Goal: Book appointment/travel/reservation

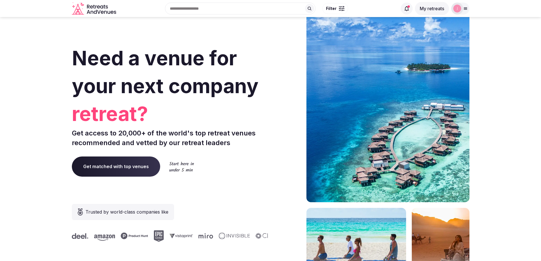
click at [433, 9] on button "My retreats" at bounding box center [432, 8] width 34 height 13
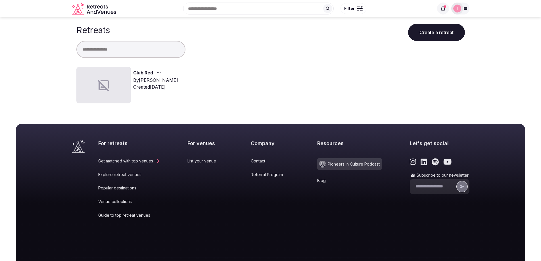
click at [145, 72] on link "Club Red" at bounding box center [143, 72] width 20 height 7
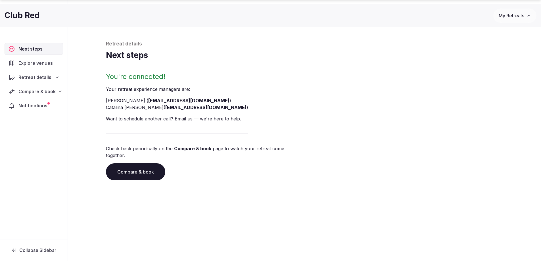
scroll to position [19, 0]
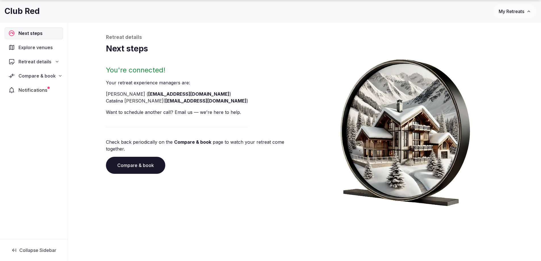
click at [38, 49] on span "Explore venues" at bounding box center [36, 47] width 37 height 7
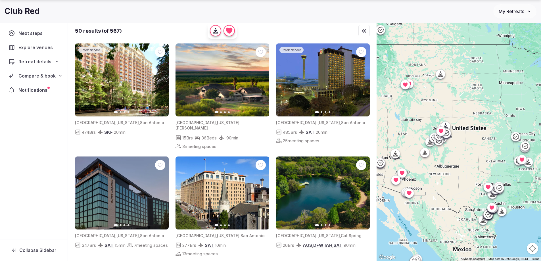
click at [33, 76] on span "Compare & book" at bounding box center [36, 75] width 37 height 7
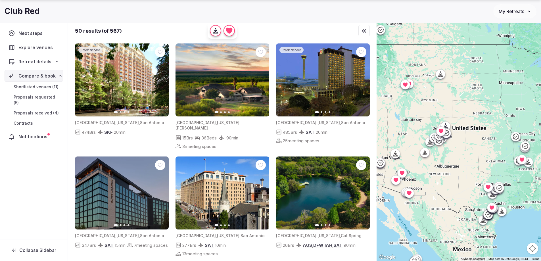
click at [41, 110] on span "Proposals received (4)" at bounding box center [36, 113] width 45 height 6
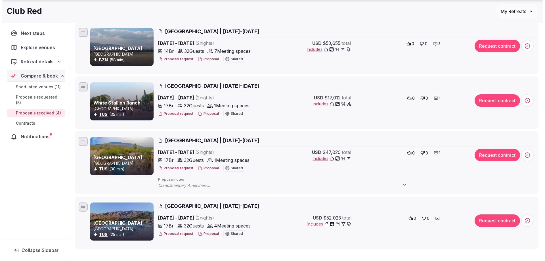
scroll to position [99, 0]
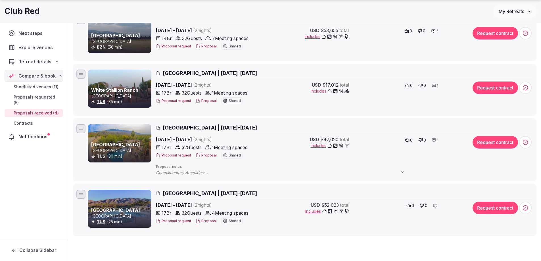
click at [188, 129] on span "[GEOGRAPHIC_DATA] | [DATE]-[DATE]" at bounding box center [210, 127] width 94 height 7
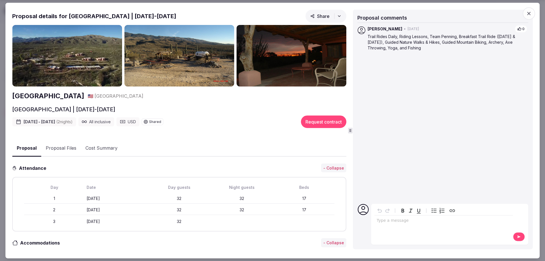
click at [74, 62] on img at bounding box center [67, 56] width 110 height 62
click at [93, 72] on img at bounding box center [67, 56] width 110 height 62
click at [200, 59] on img at bounding box center [179, 56] width 110 height 62
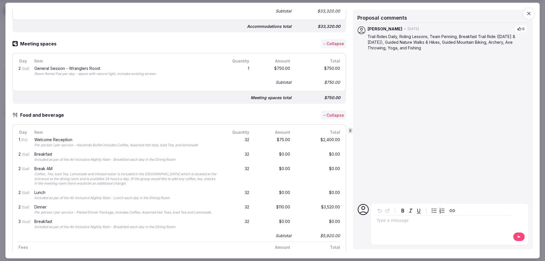
scroll to position [369, 0]
